Goal: Complete application form

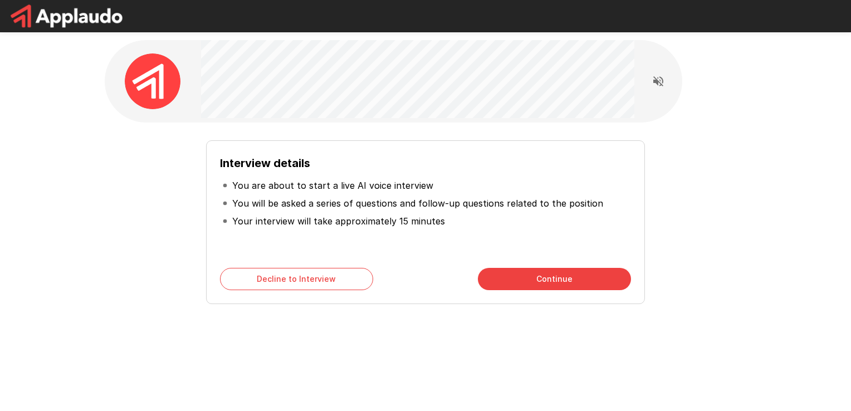
click at [548, 289] on button "Continue" at bounding box center [554, 279] width 153 height 22
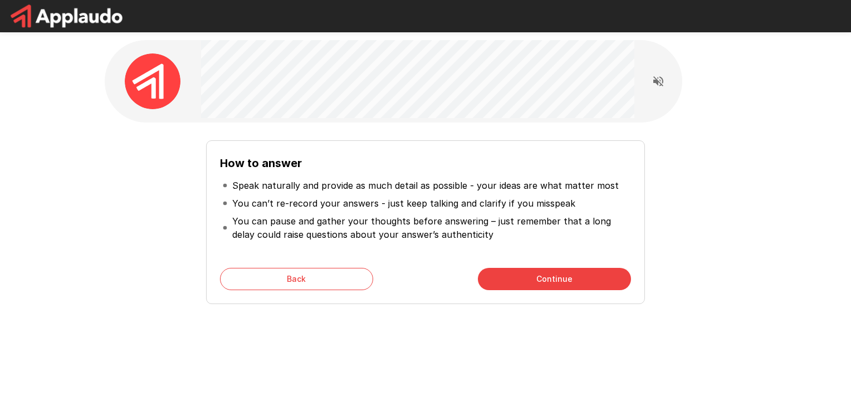
click at [549, 285] on button "Continue" at bounding box center [554, 279] width 153 height 22
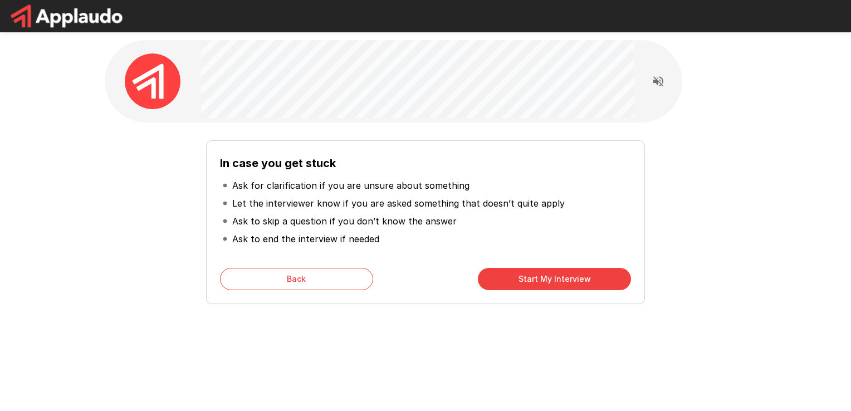
click at [590, 275] on button "Start My Interview" at bounding box center [554, 279] width 153 height 22
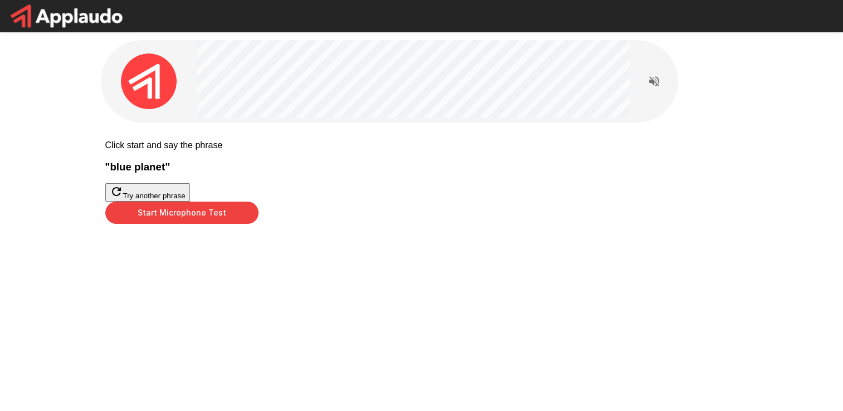
click at [431, 224] on div "Start Microphone Test" at bounding box center [421, 213] width 633 height 22
click at [258, 224] on button "Start Microphone Test" at bounding box center [181, 213] width 153 height 22
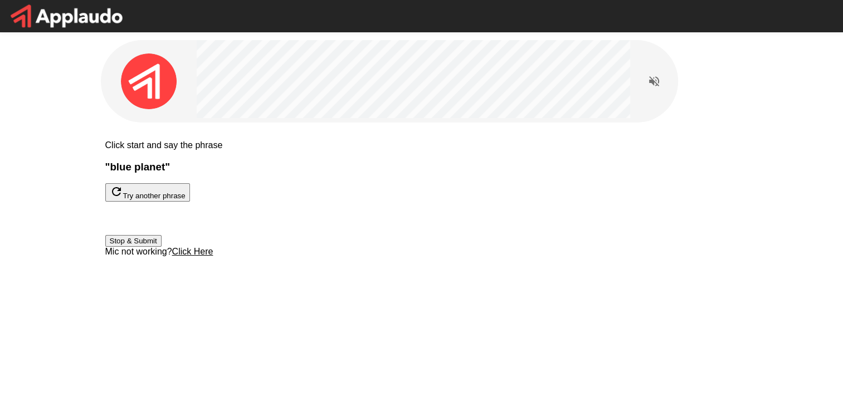
click at [162, 247] on button "Stop & Submit" at bounding box center [133, 241] width 56 height 12
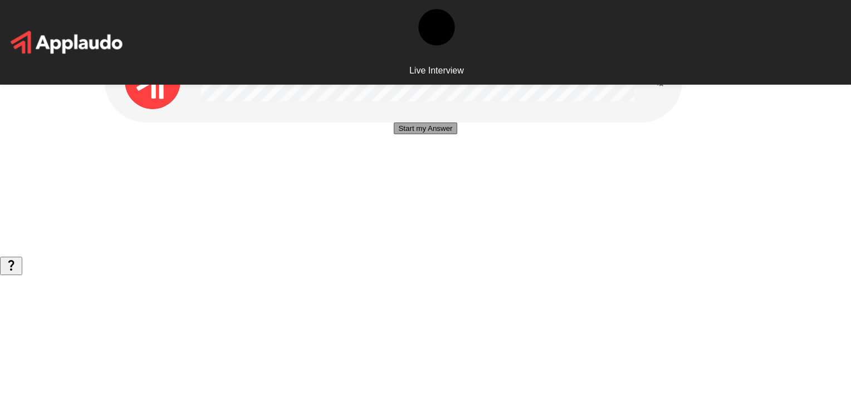
click at [457, 134] on button "Start my Answer" at bounding box center [425, 129] width 63 height 12
click at [453, 168] on button "Stop & Submit" at bounding box center [425, 162] width 56 height 12
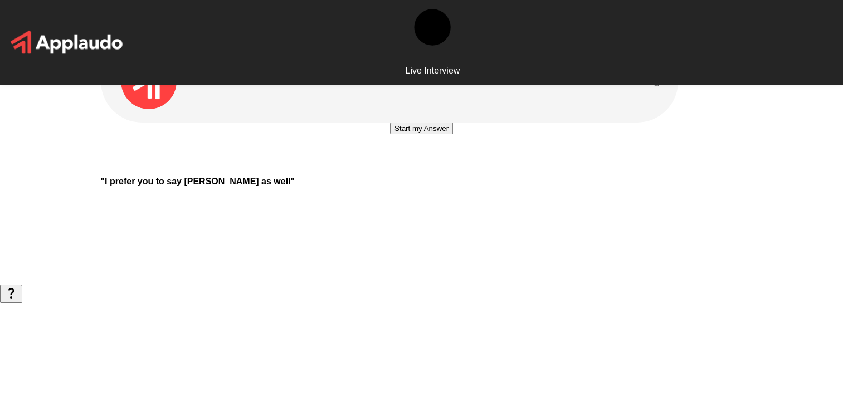
click at [407, 134] on button "Start my Answer" at bounding box center [421, 129] width 63 height 12
click at [446, 168] on button "Stop & Submit" at bounding box center [421, 162] width 56 height 12
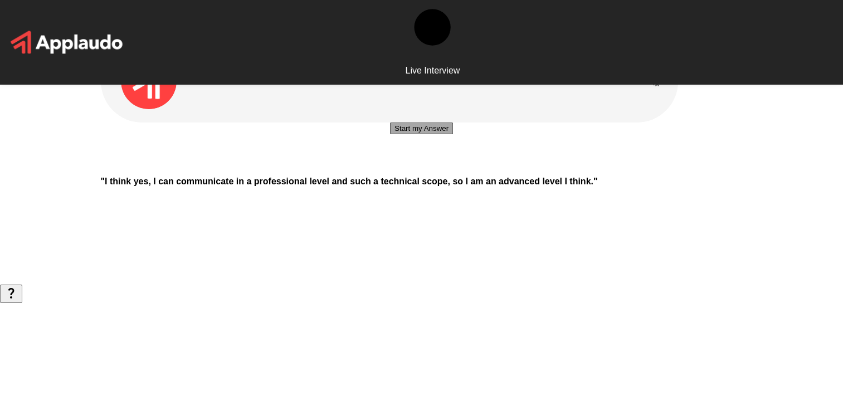
click at [453, 134] on button "Start my Answer" at bounding box center [421, 129] width 63 height 12
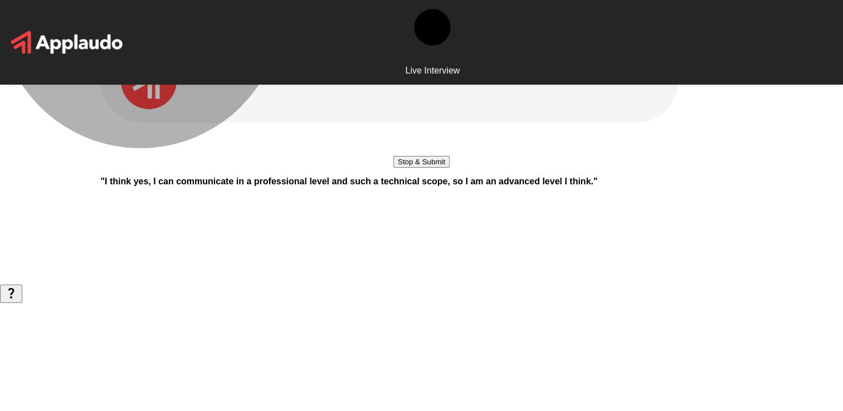
click at [449, 168] on button "Stop & Submit" at bounding box center [421, 162] width 56 height 12
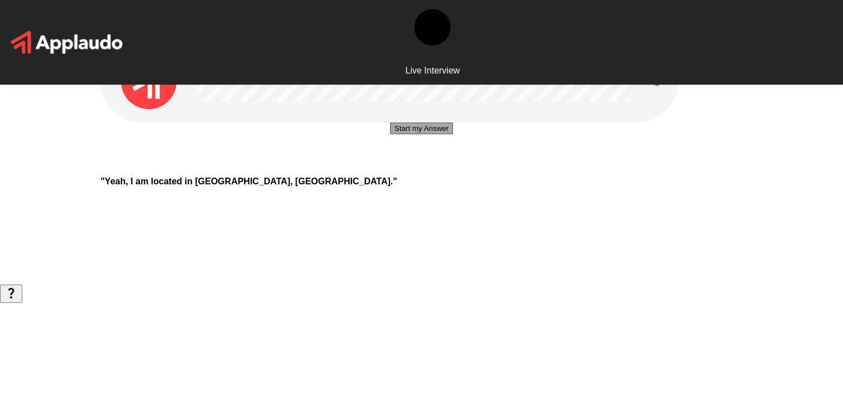
click at [453, 134] on button "Start my Answer" at bounding box center [421, 129] width 63 height 12
click at [428, 168] on button "Stop & Submit" at bounding box center [421, 162] width 56 height 12
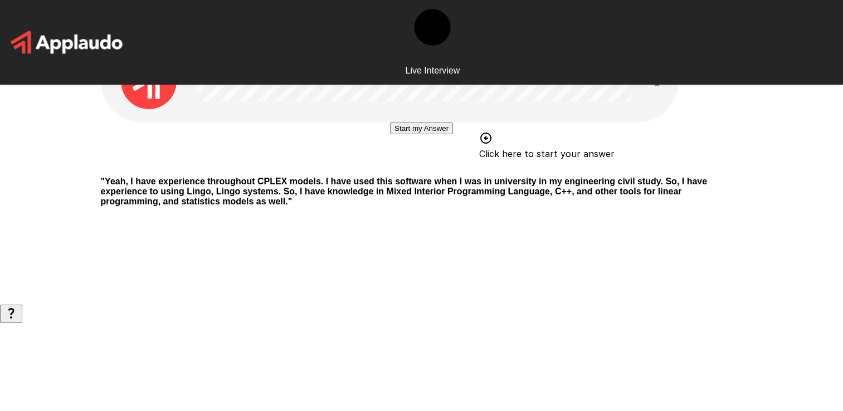
click at [453, 134] on button "Start my Answer" at bounding box center [421, 129] width 63 height 12
click at [447, 168] on button "Stop & Submit" at bounding box center [421, 162] width 56 height 12
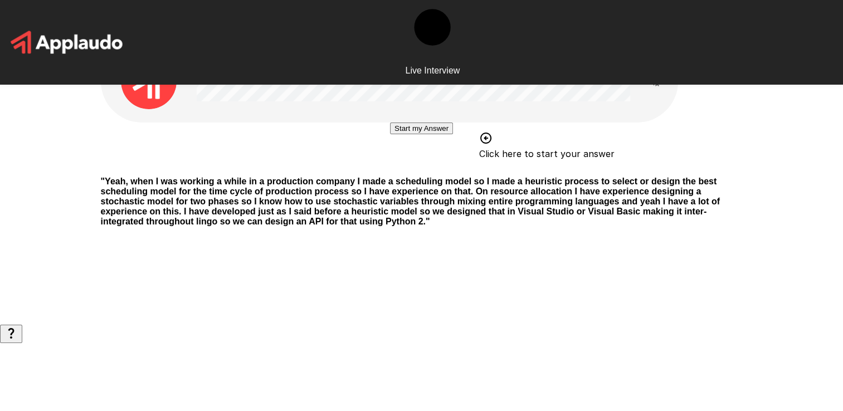
click at [446, 134] on button "Start my Answer" at bounding box center [421, 129] width 63 height 12
click at [448, 168] on button "Stop & Submit" at bounding box center [421, 162] width 56 height 12
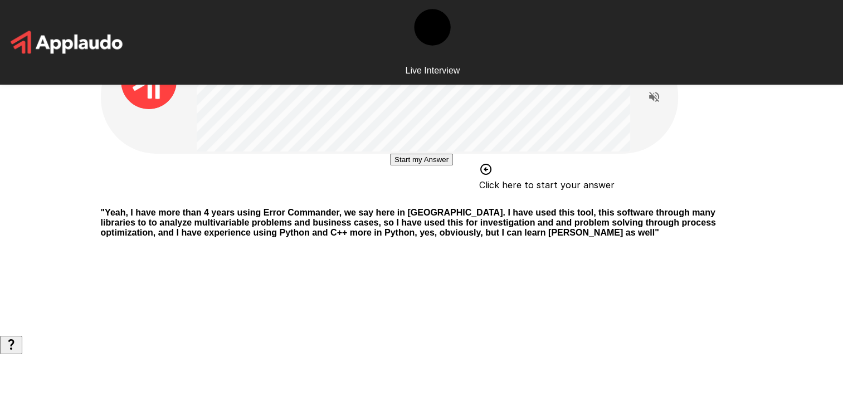
click at [446, 165] on button "Start my Answer" at bounding box center [421, 160] width 63 height 12
click at [449, 199] on button "Stop & Submit" at bounding box center [421, 193] width 56 height 12
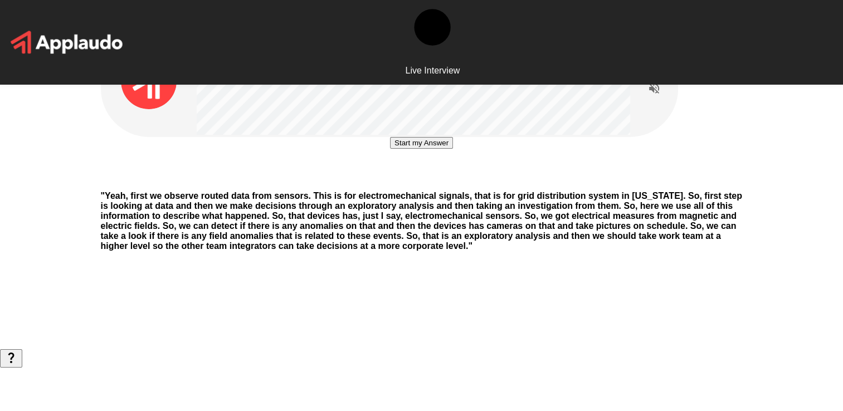
click at [453, 149] on button "Start my Answer" at bounding box center [421, 143] width 63 height 12
click at [430, 182] on button "Stop & Submit" at bounding box center [421, 176] width 56 height 12
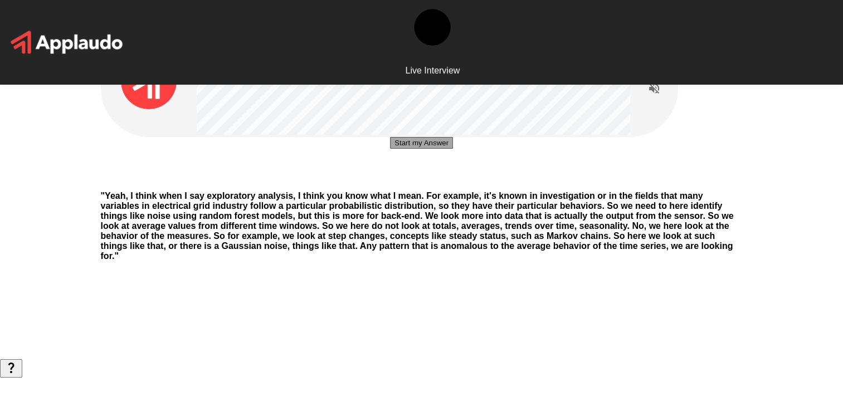
click at [453, 149] on button "Start my Answer" at bounding box center [421, 143] width 63 height 12
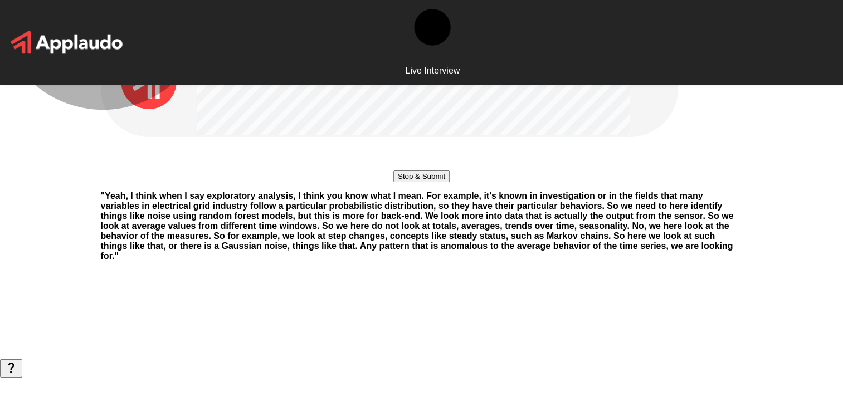
click at [448, 182] on button "Stop & Submit" at bounding box center [421, 176] width 56 height 12
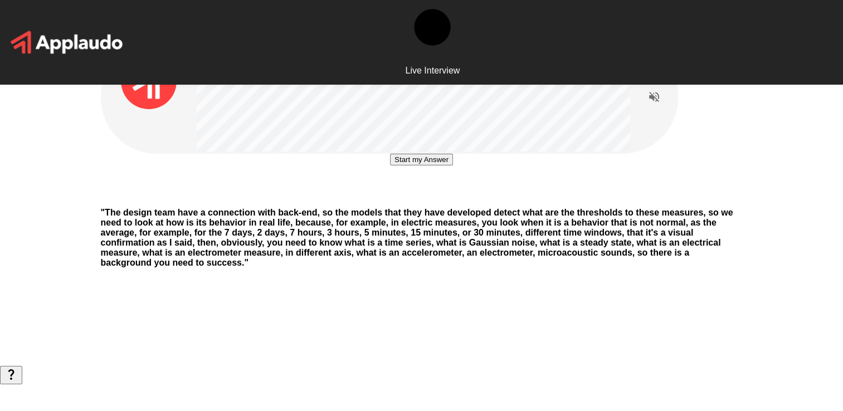
click at [416, 165] on button "Start my Answer" at bounding box center [421, 160] width 63 height 12
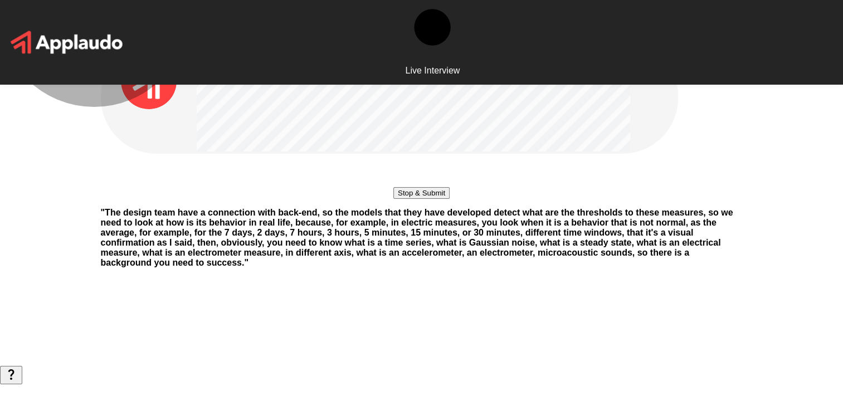
click at [439, 199] on button "Stop & Submit" at bounding box center [421, 193] width 56 height 12
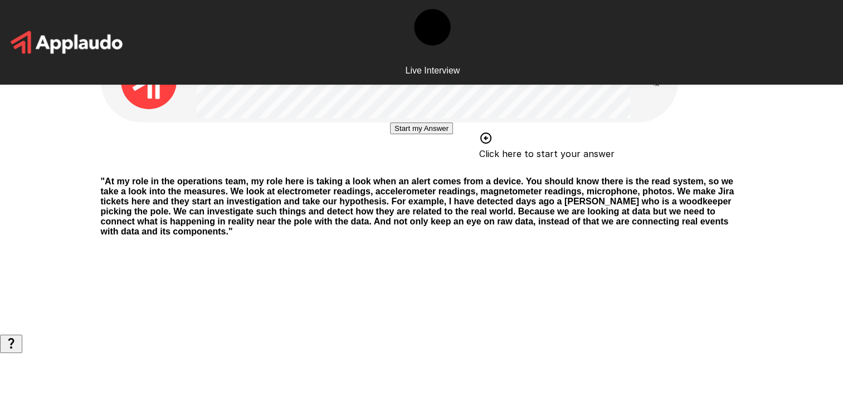
click at [429, 134] on button "Start my Answer" at bounding box center [421, 129] width 63 height 12
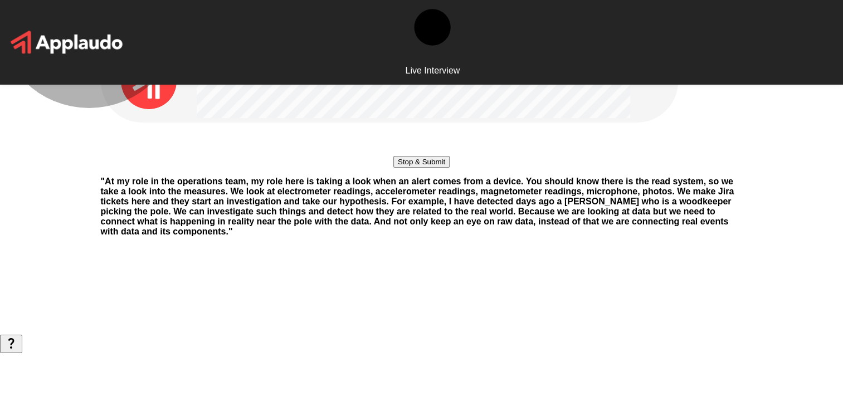
click at [434, 168] on button "Stop & Submit" at bounding box center [421, 162] width 56 height 12
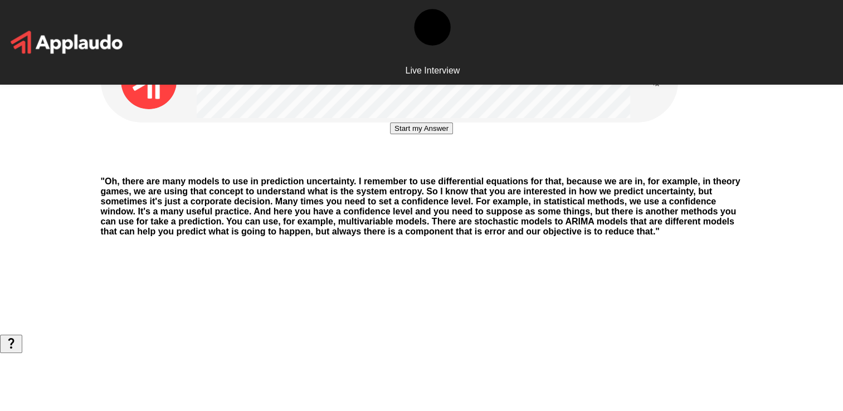
click at [428, 134] on button "Start my Answer" at bounding box center [421, 129] width 63 height 12
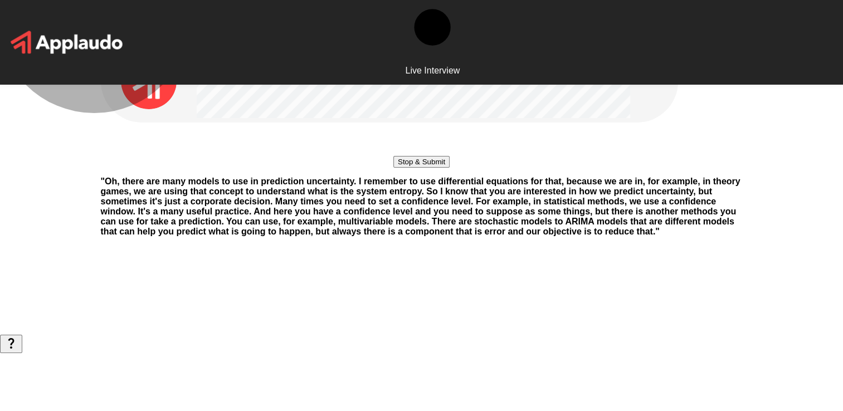
click at [439, 168] on button "Stop & Submit" at bounding box center [421, 162] width 56 height 12
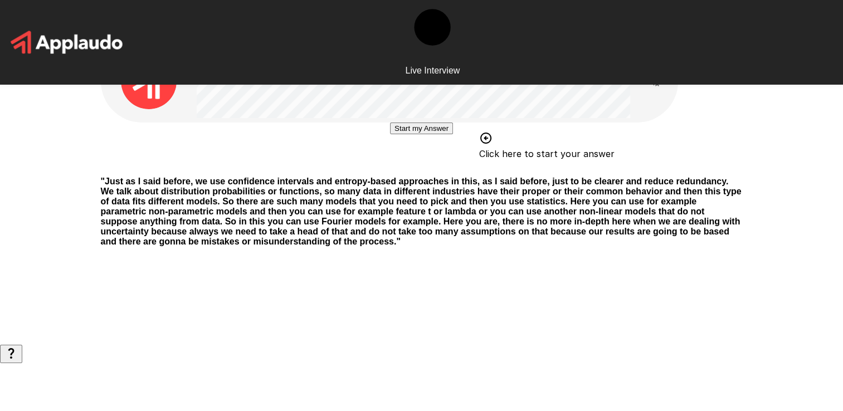
click at [412, 134] on button "Start my Answer" at bounding box center [421, 129] width 63 height 12
click at [434, 168] on button "Stop & Submit" at bounding box center [421, 162] width 56 height 12
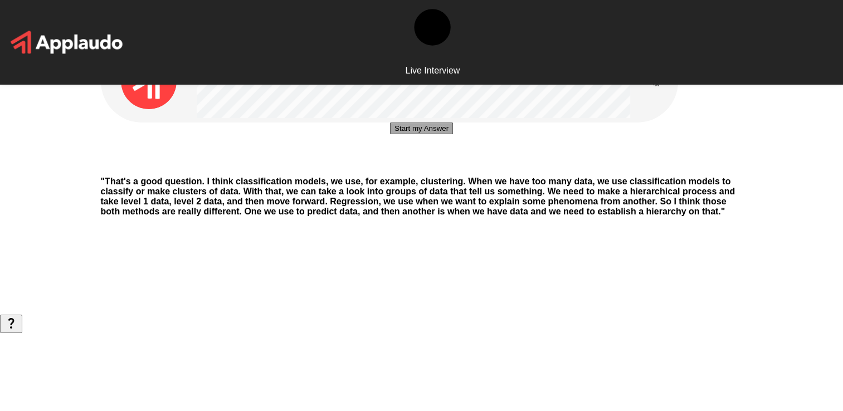
click at [453, 134] on button "Start my Answer" at bounding box center [421, 129] width 63 height 12
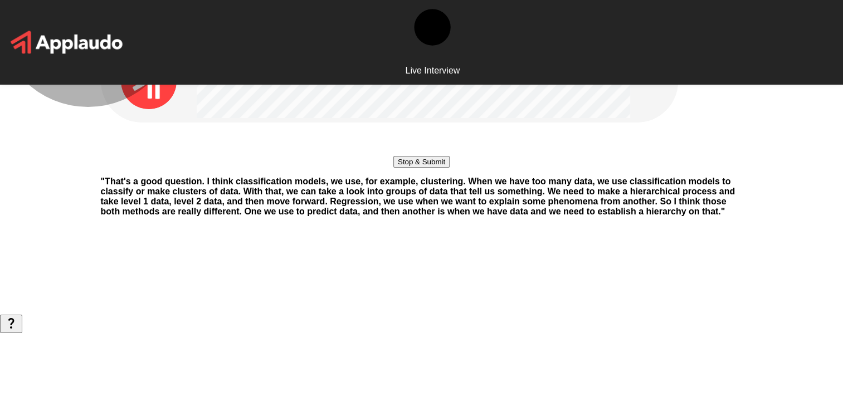
click at [433, 168] on button "Stop & Submit" at bounding box center [421, 162] width 56 height 12
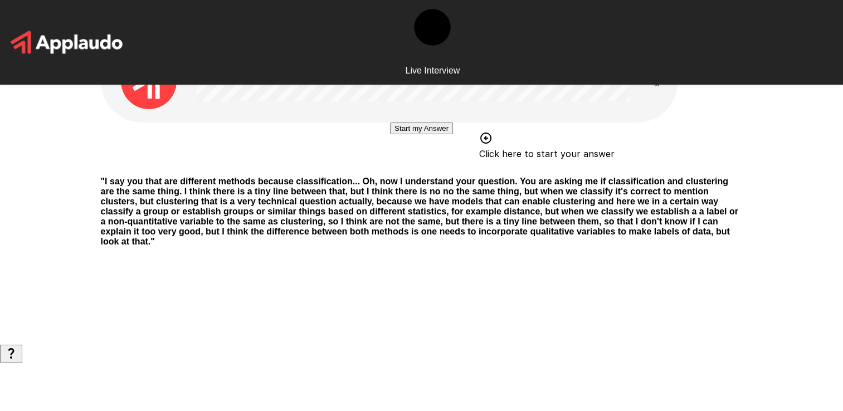
click at [444, 134] on button "Start my Answer" at bounding box center [421, 129] width 63 height 12
click at [449, 168] on button "Stop & Submit" at bounding box center [421, 162] width 56 height 12
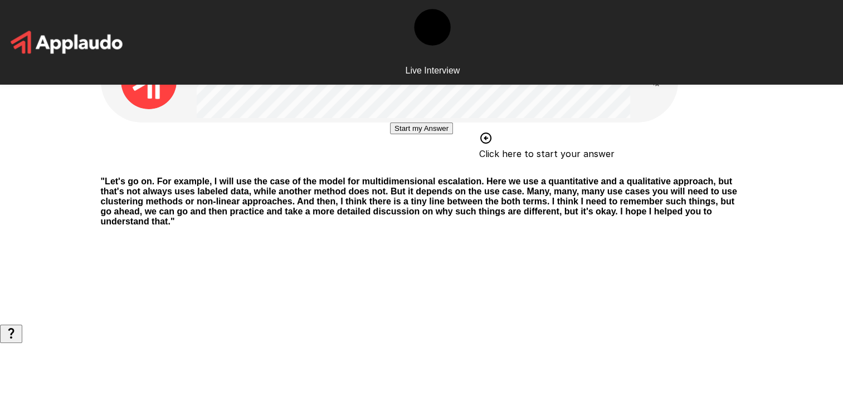
click at [453, 134] on button "Start my Answer" at bounding box center [421, 129] width 63 height 12
click at [449, 168] on button "Stop & Submit" at bounding box center [421, 162] width 56 height 12
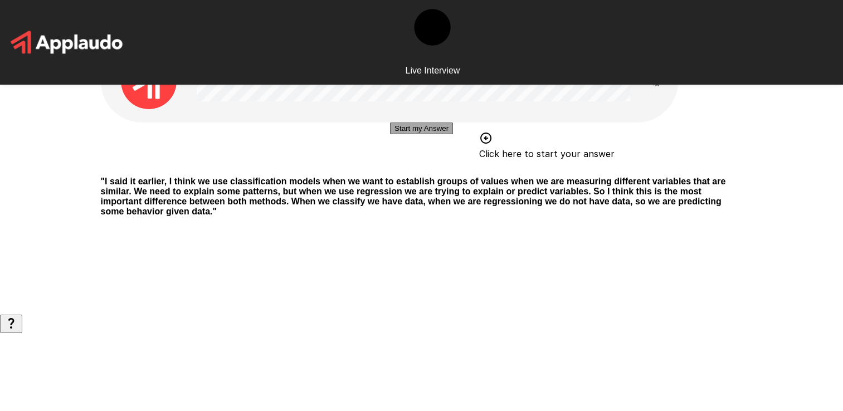
click at [453, 134] on button "Start my Answer" at bounding box center [421, 129] width 63 height 12
click at [413, 168] on div "Stop & Submit" at bounding box center [421, 162] width 56 height 12
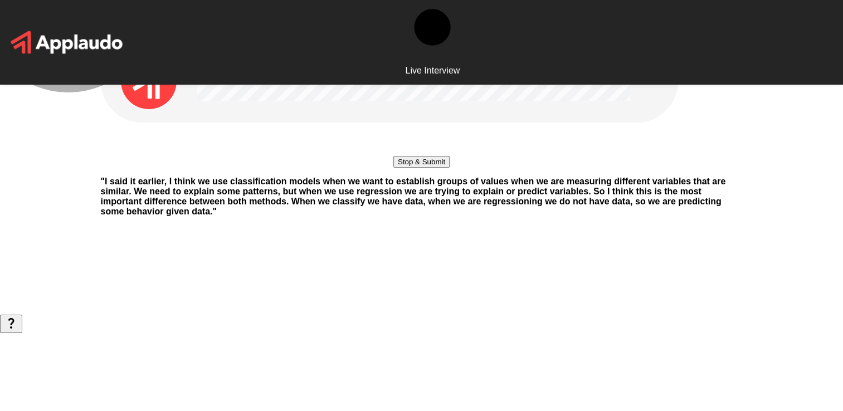
click at [413, 168] on button "Stop & Submit" at bounding box center [421, 162] width 56 height 12
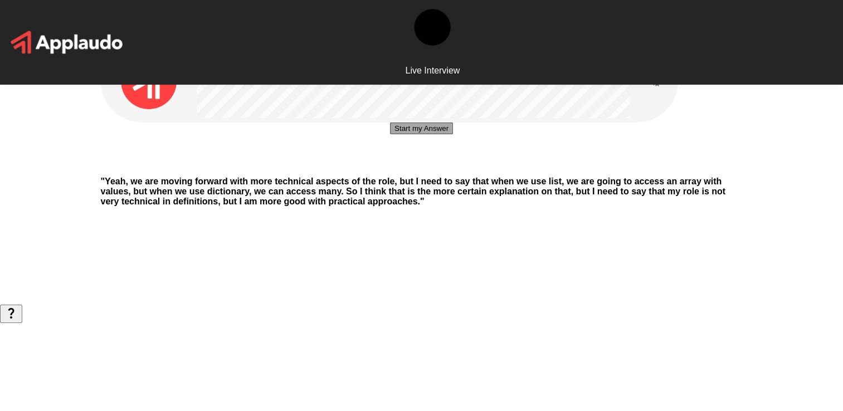
click at [439, 134] on button "Start my Answer" at bounding box center [421, 129] width 63 height 12
click at [426, 168] on button "Stop & Submit" at bounding box center [421, 162] width 56 height 12
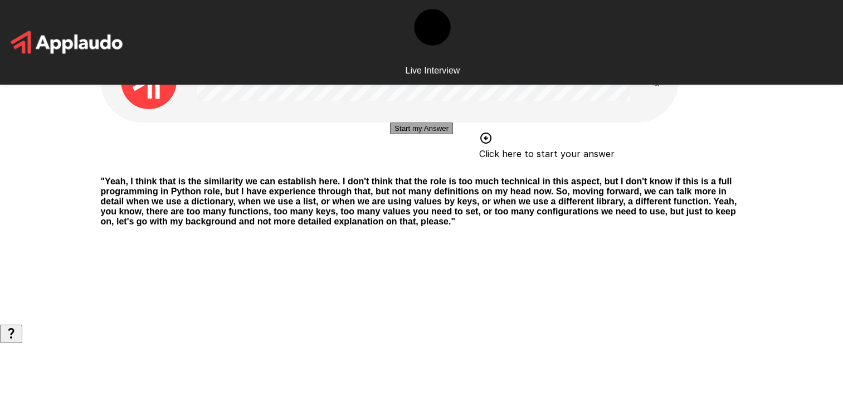
click at [443, 134] on button "Start my Answer" at bounding box center [421, 129] width 63 height 12
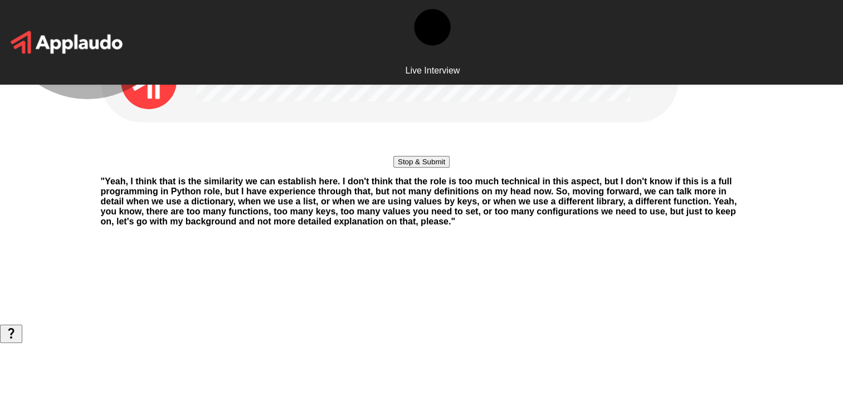
click at [432, 168] on button "Stop & Submit" at bounding box center [421, 162] width 56 height 12
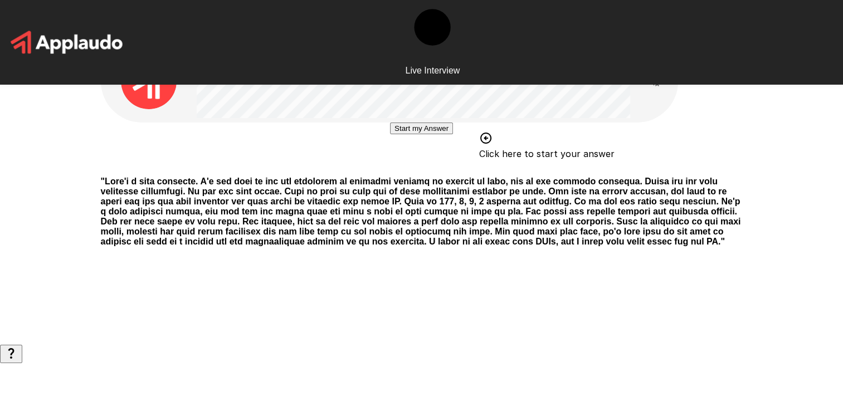
click at [390, 134] on button "Start my Answer" at bounding box center [421, 129] width 63 height 12
click at [418, 168] on div "Stop & Submit" at bounding box center [421, 162] width 56 height 12
click at [422, 168] on button "Stop & Submit" at bounding box center [421, 162] width 56 height 12
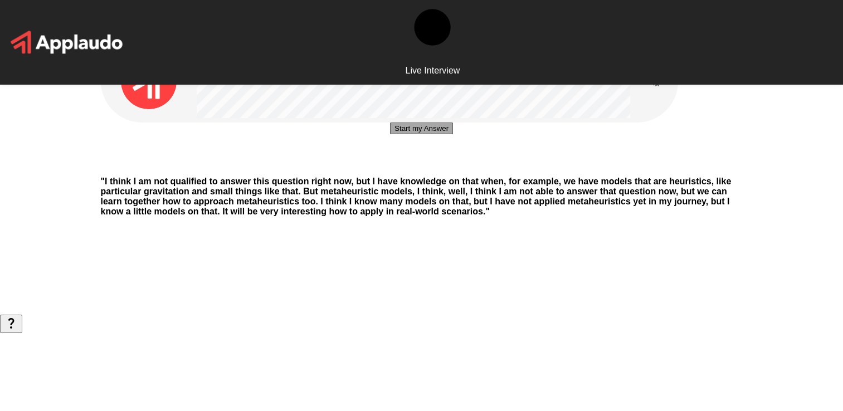
click at [426, 134] on button "Start my Answer" at bounding box center [421, 129] width 63 height 12
click at [408, 168] on button "Stop & Submit" at bounding box center [421, 162] width 56 height 12
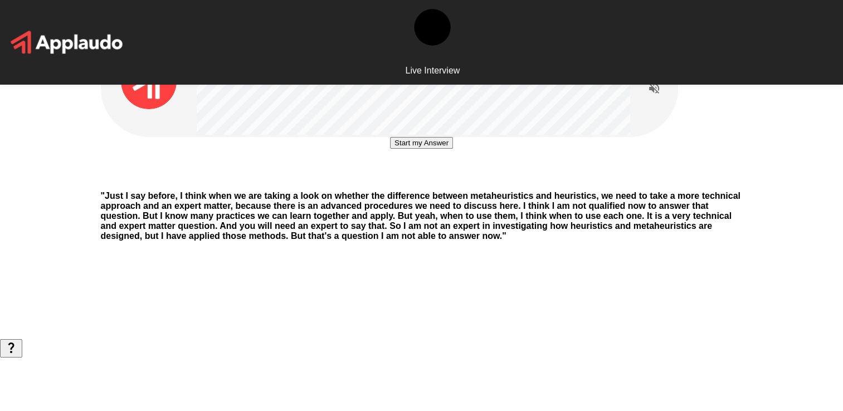
click at [434, 182] on div "Start my Answer" at bounding box center [422, 159] width 642 height 45
click at [434, 149] on button "Start my Answer" at bounding box center [421, 143] width 63 height 12
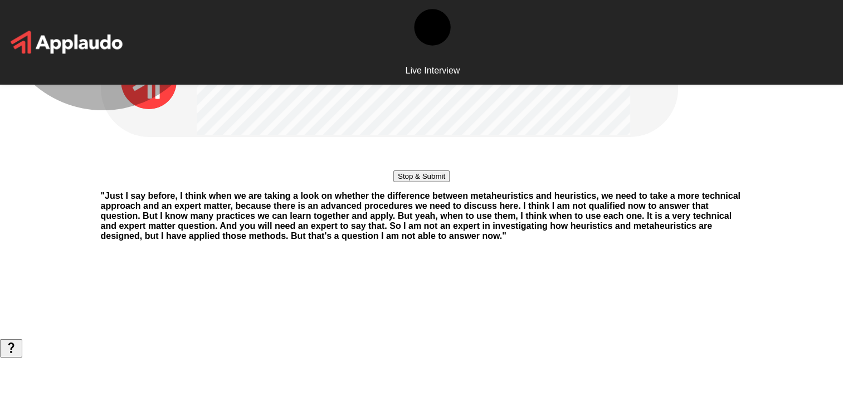
click at [448, 182] on button "Stop & Submit" at bounding box center [421, 176] width 56 height 12
